Goal: Task Accomplishment & Management: Manage account settings

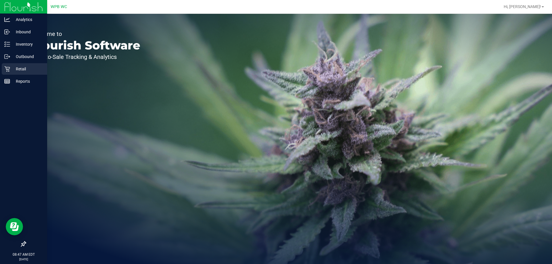
click at [11, 70] on p "Retail" at bounding box center [27, 69] width 35 height 7
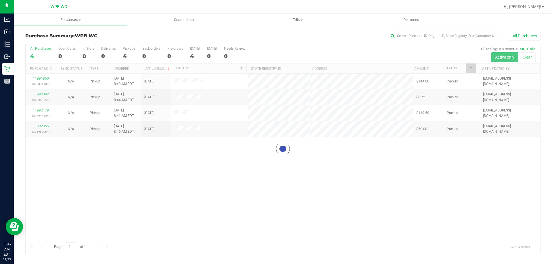
click at [188, 160] on div at bounding box center [283, 149] width 515 height 210
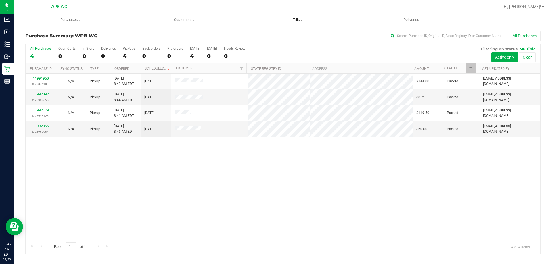
click at [293, 18] on span "Tills" at bounding box center [297, 19] width 113 height 5
click at [276, 32] on span "Manage tills" at bounding box center [260, 34] width 39 height 5
